Goal: Information Seeking & Learning: Learn about a topic

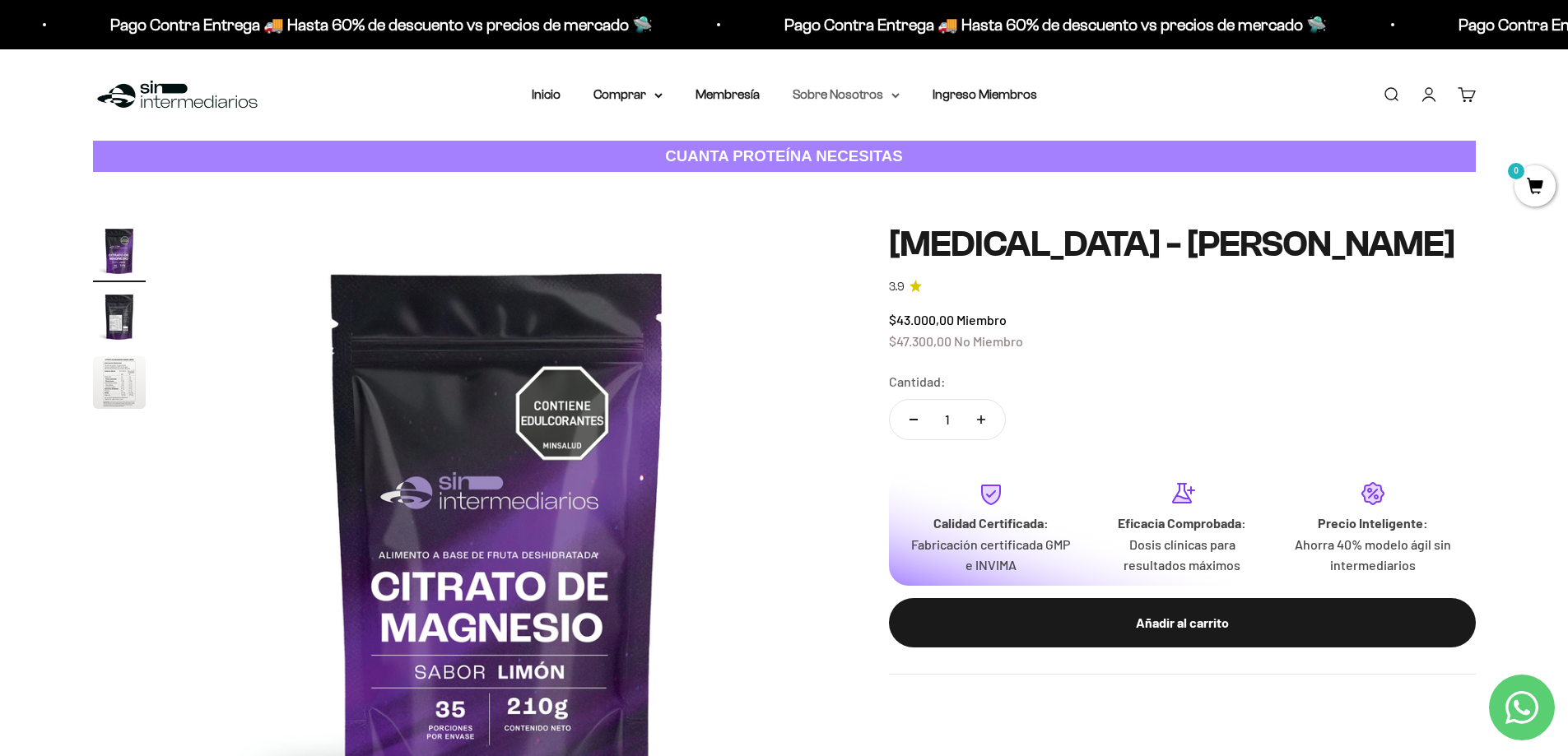
click at [847, 91] on summary "Sobre Nosotros" at bounding box center [845, 94] width 107 height 21
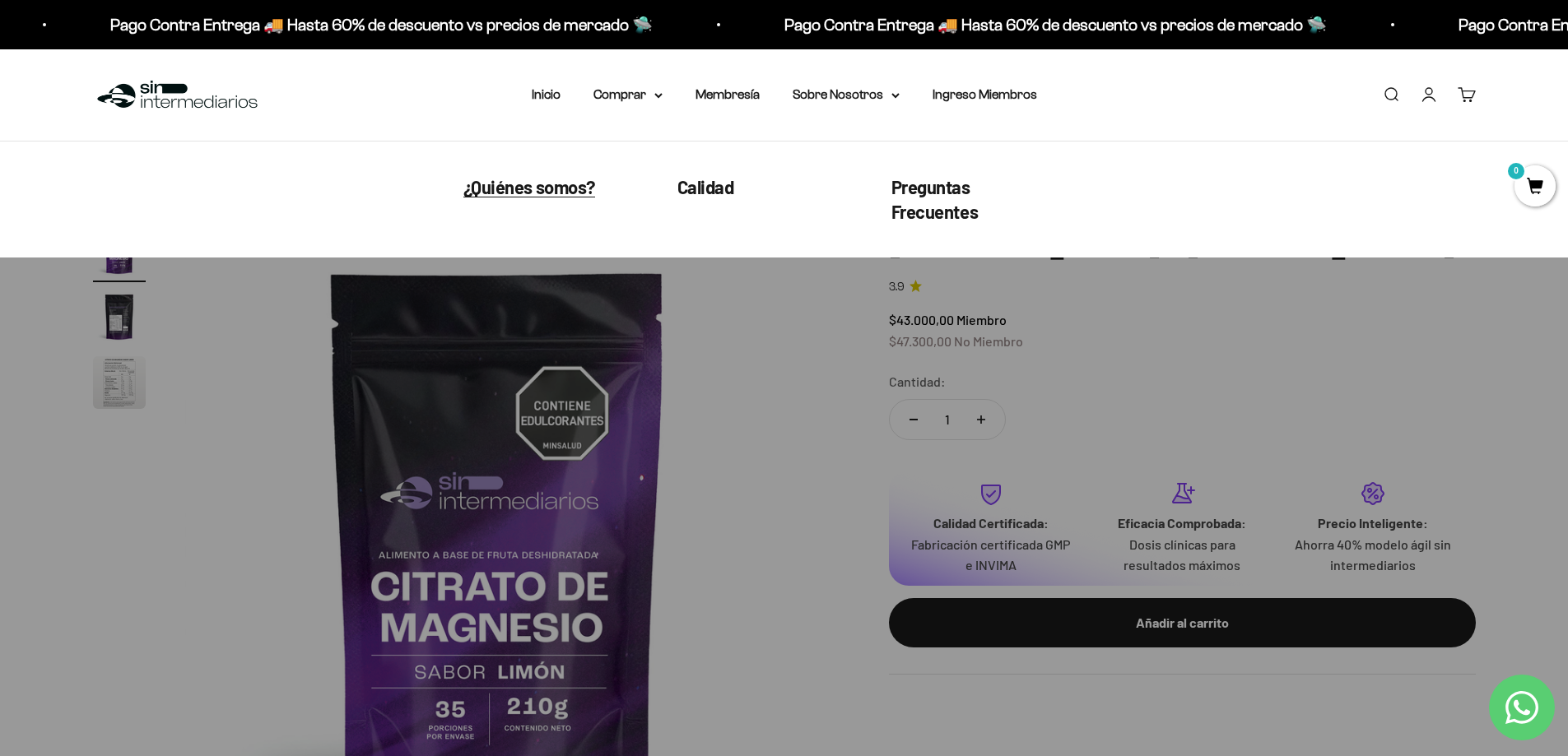
click at [545, 183] on span "¿Quiénes somos?" at bounding box center [529, 187] width 131 height 21
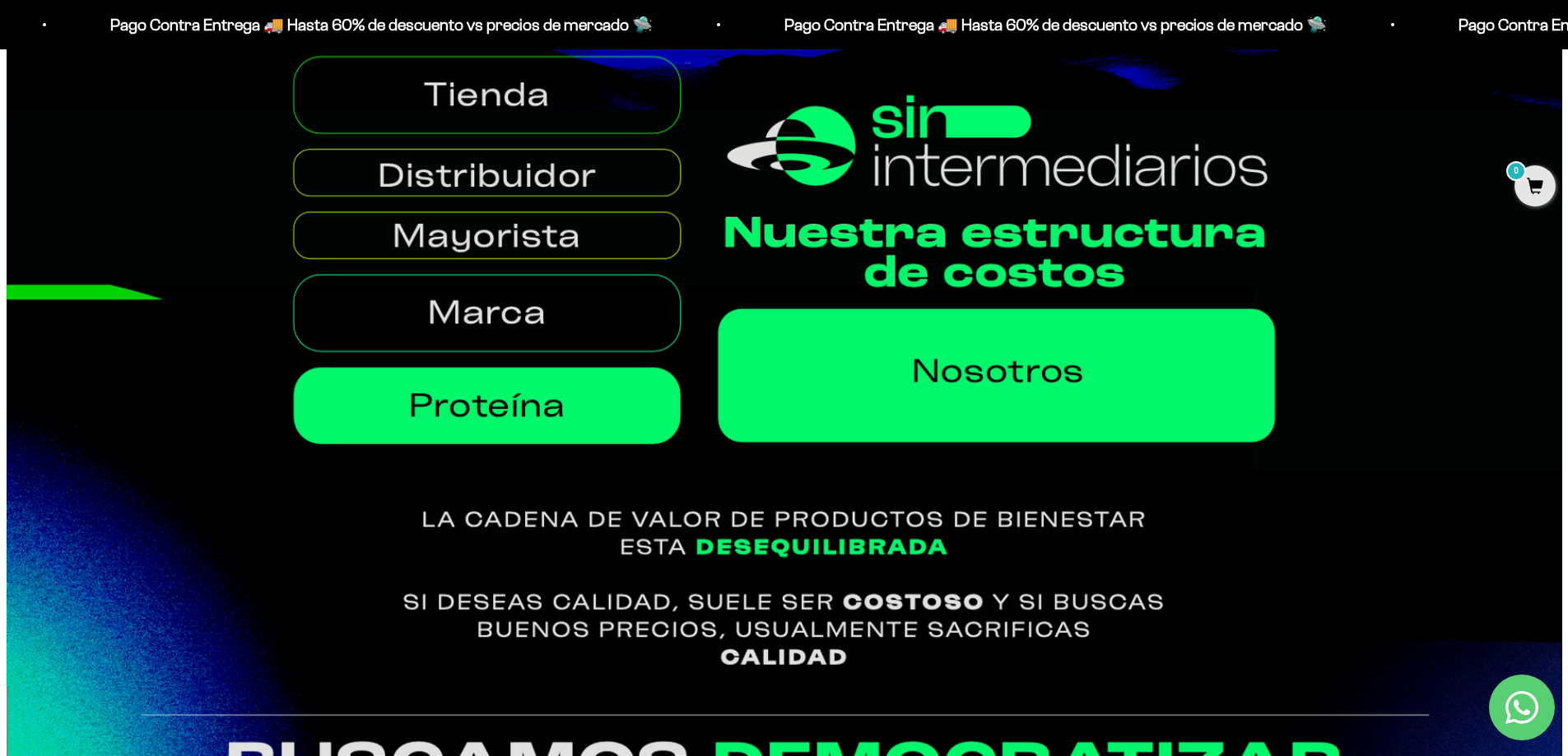
scroll to position [1151, 0]
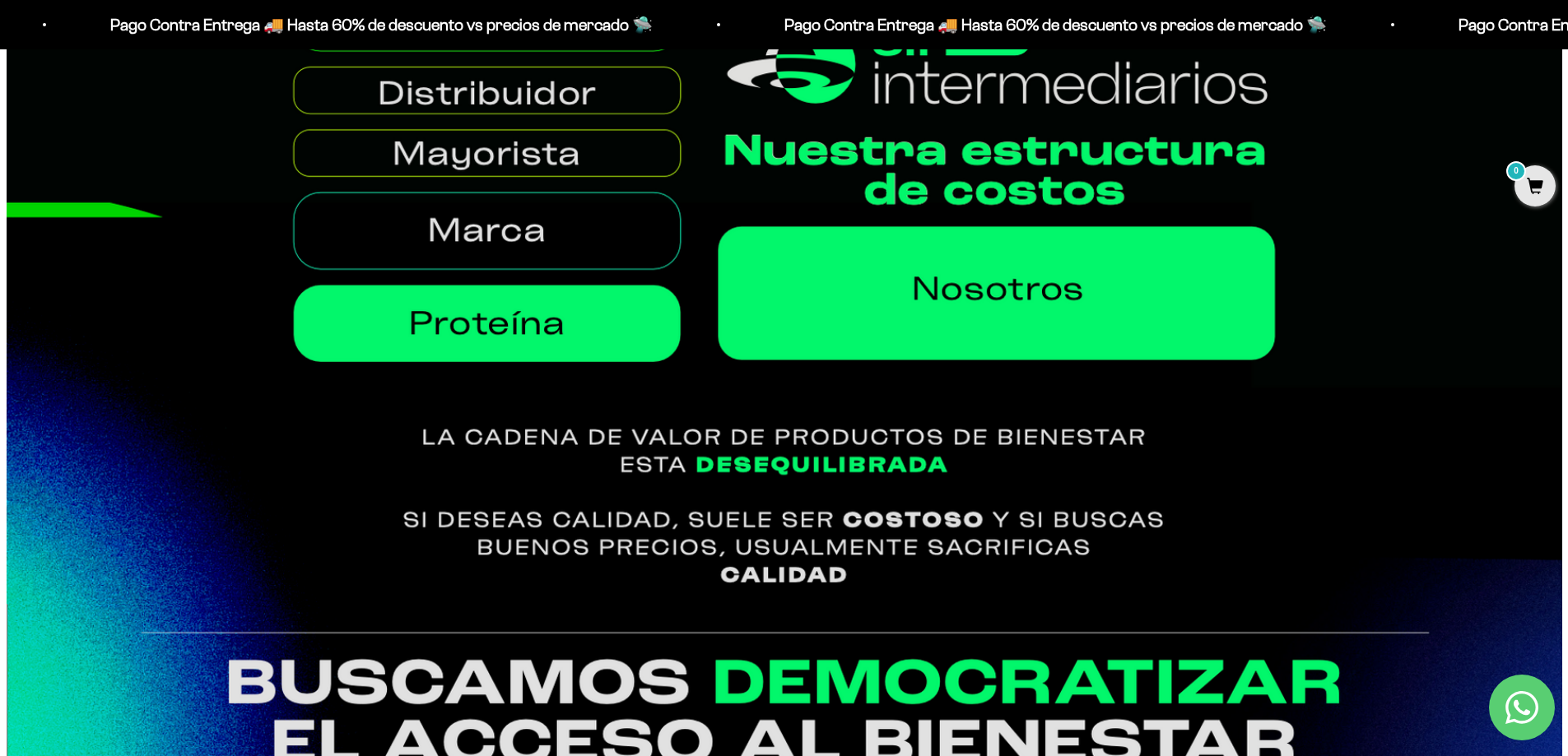
click at [588, 349] on img at bounding box center [784, 226] width 1555 height 756
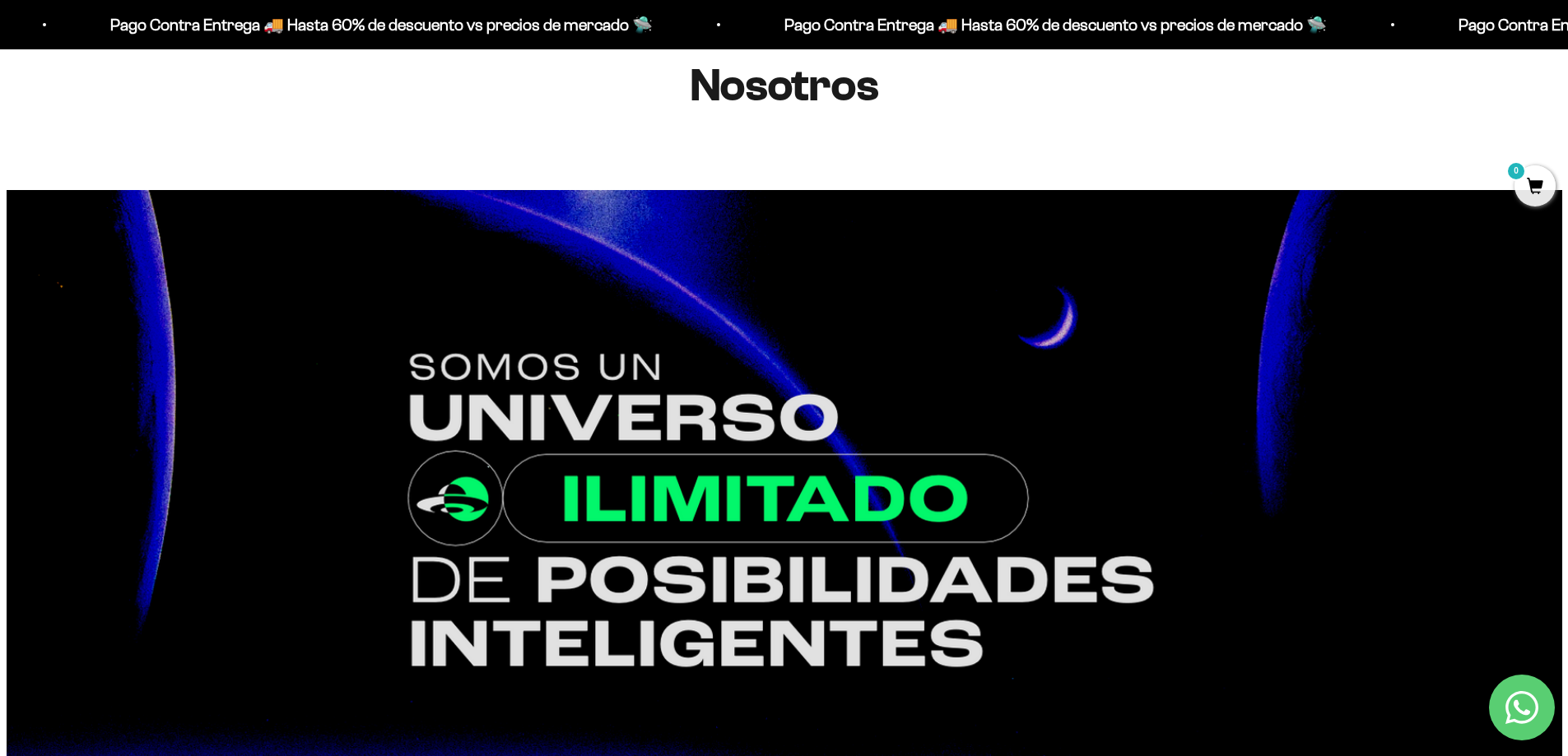
scroll to position [0, 0]
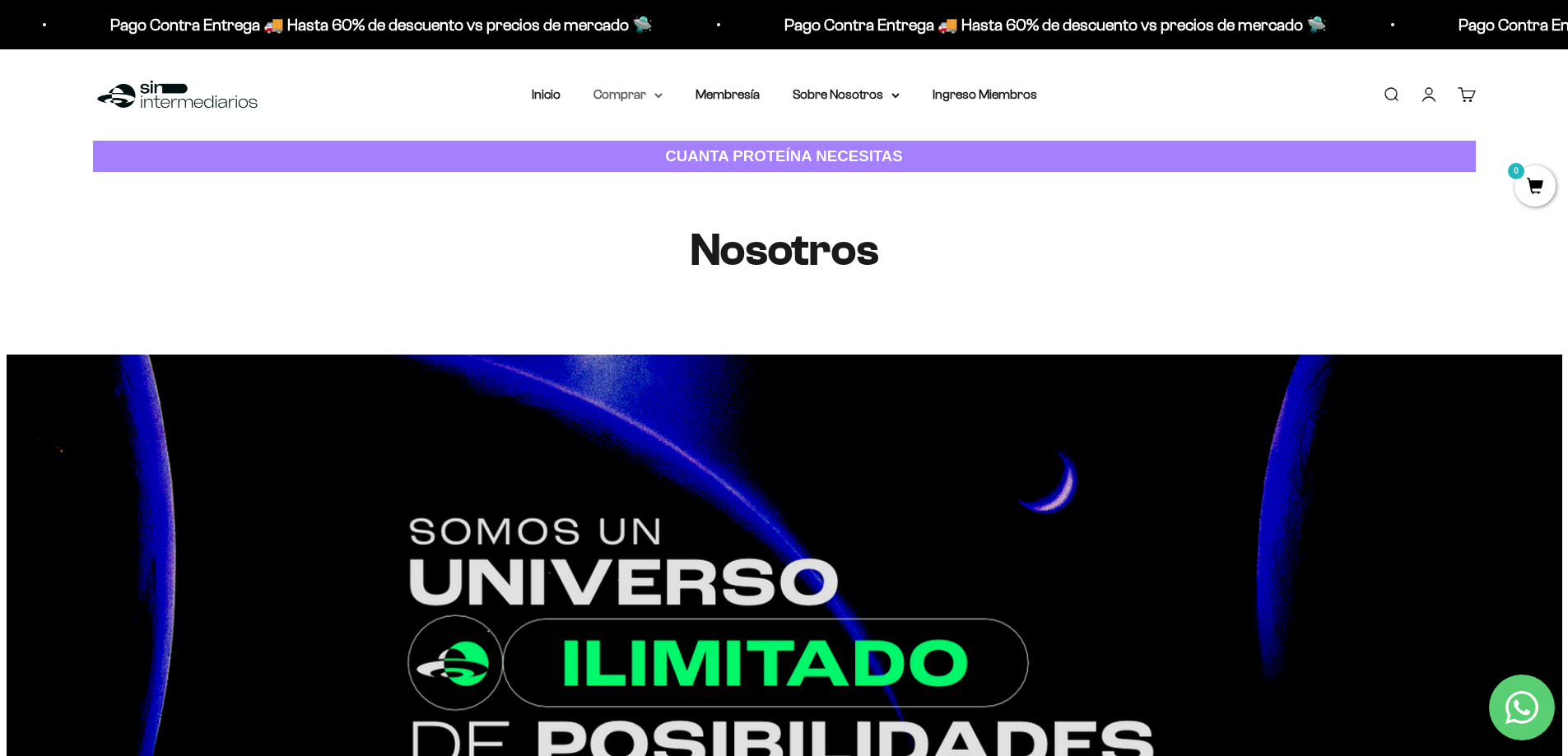
click at [624, 97] on summary "Comprar" at bounding box center [628, 94] width 69 height 21
click at [660, 150] on summary "Proteínas" at bounding box center [671, 148] width 136 height 21
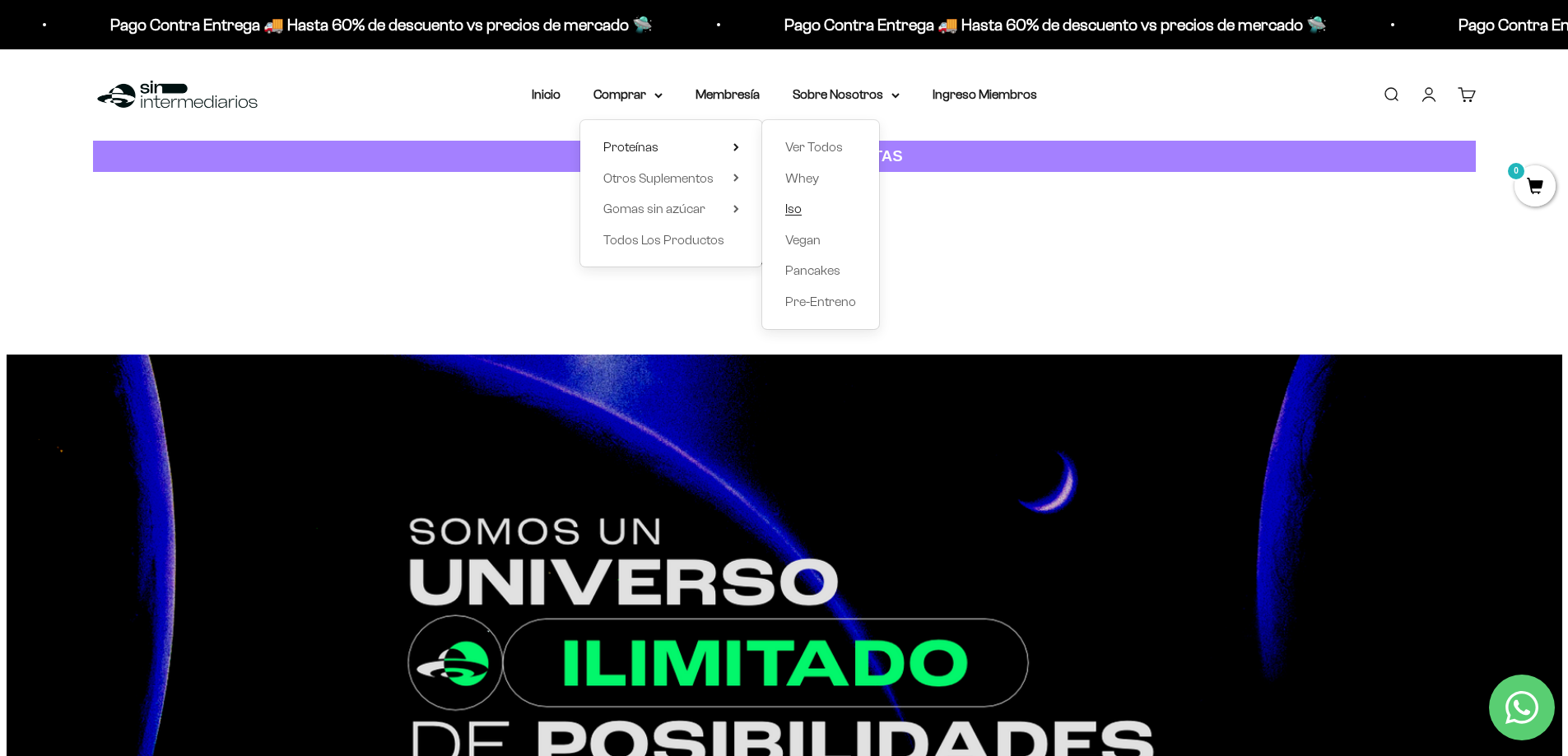
click at [800, 208] on span "Iso" at bounding box center [793, 208] width 16 height 14
